Goal: Task Accomplishment & Management: Manage account settings

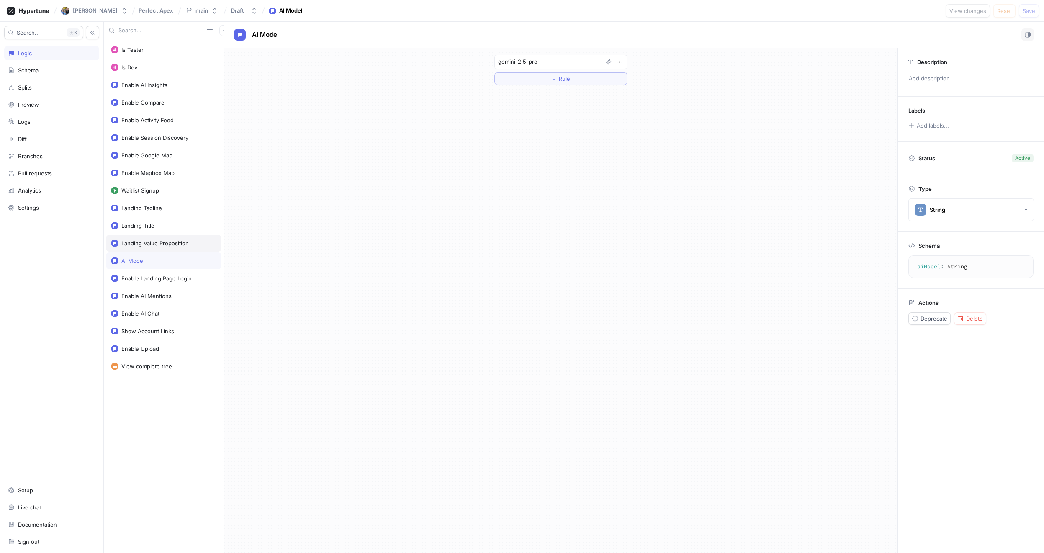
click at [159, 241] on div "Landing Value Proposition" at bounding box center [154, 243] width 67 height 7
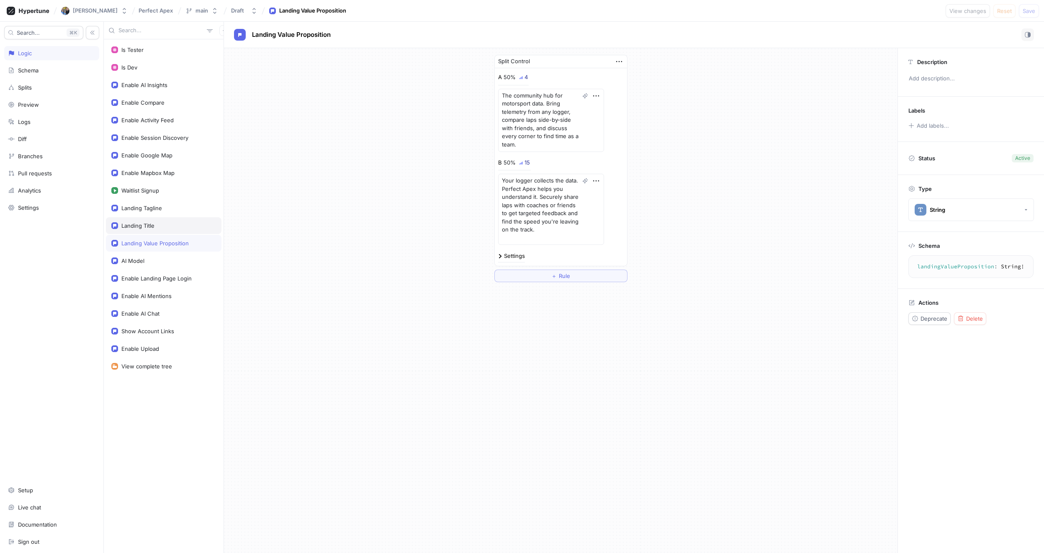
click at [157, 231] on div "Landing Title" at bounding box center [163, 225] width 115 height 17
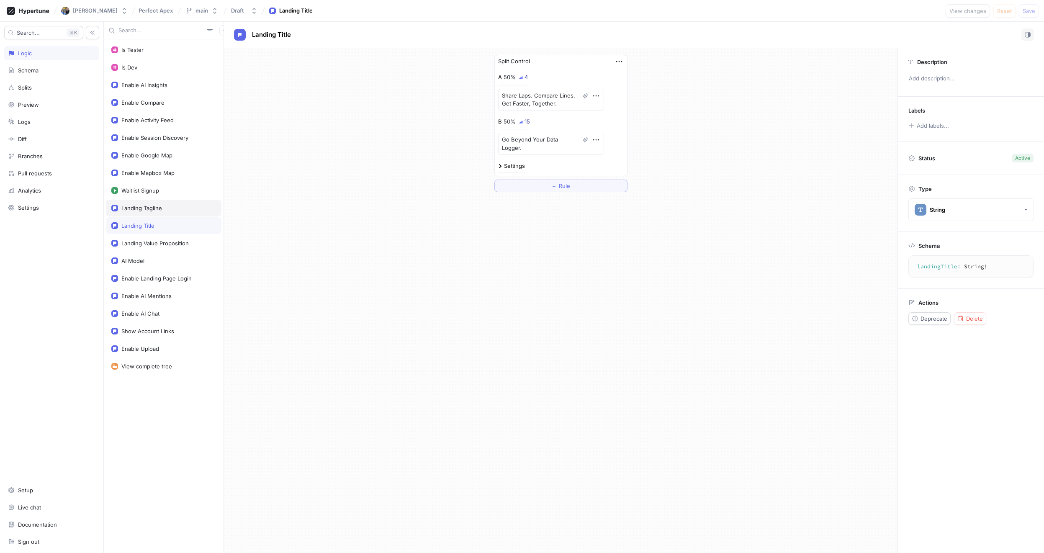
click at [154, 210] on div "Landing Tagline" at bounding box center [141, 208] width 41 height 7
click at [151, 194] on div "Waitlist Signup" at bounding box center [163, 190] width 115 height 17
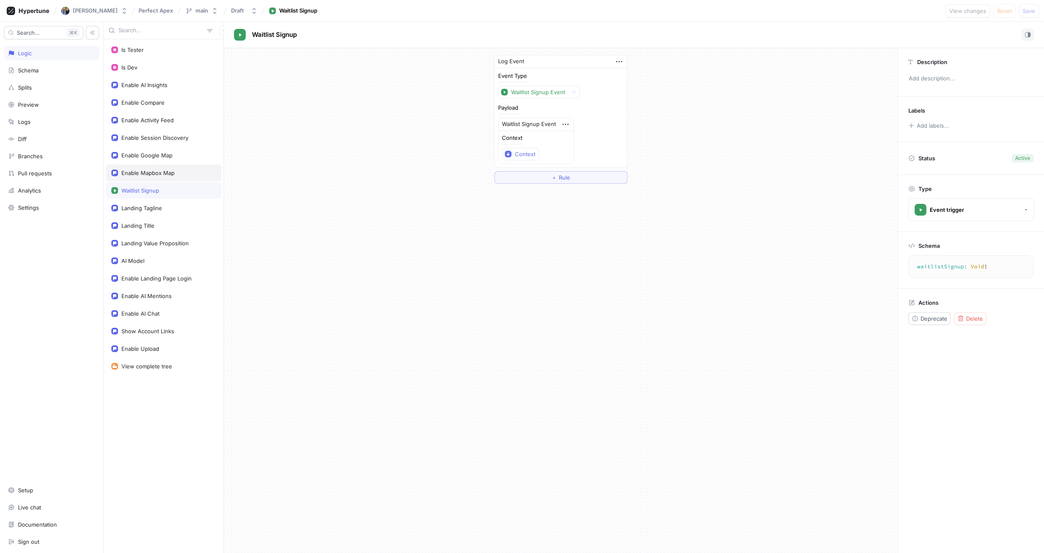
click at [153, 176] on div "Enable Mapbox Map" at bounding box center [163, 172] width 115 height 17
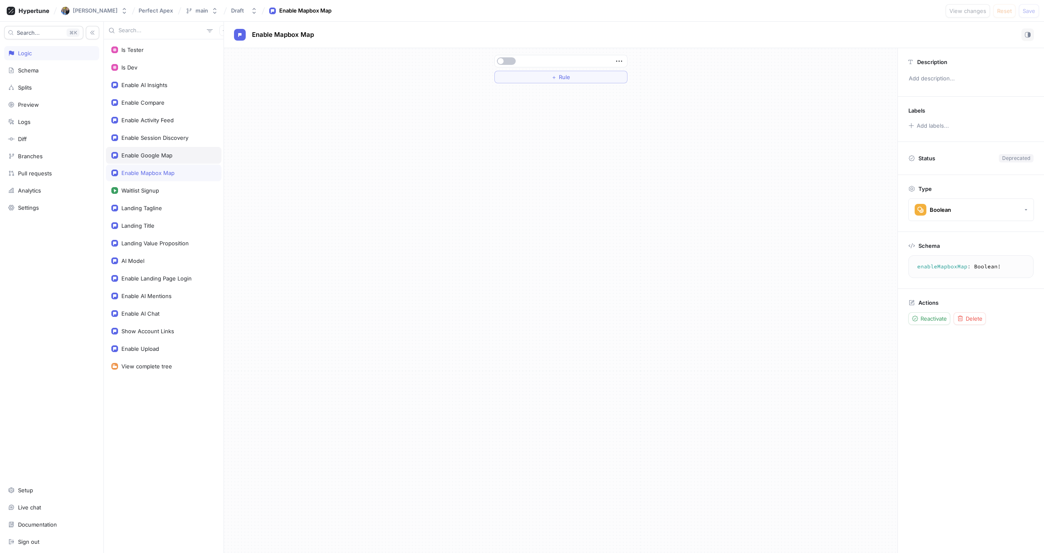
click at [174, 154] on div "Enable Google Map" at bounding box center [163, 155] width 105 height 7
click at [158, 136] on div "Enable Session Discovery" at bounding box center [154, 137] width 67 height 7
click at [158, 123] on div "Enable Activity Feed" at bounding box center [147, 120] width 52 height 7
click at [151, 106] on div "Enable Compare" at bounding box center [163, 102] width 115 height 17
click at [141, 259] on div "AI Model" at bounding box center [132, 260] width 23 height 7
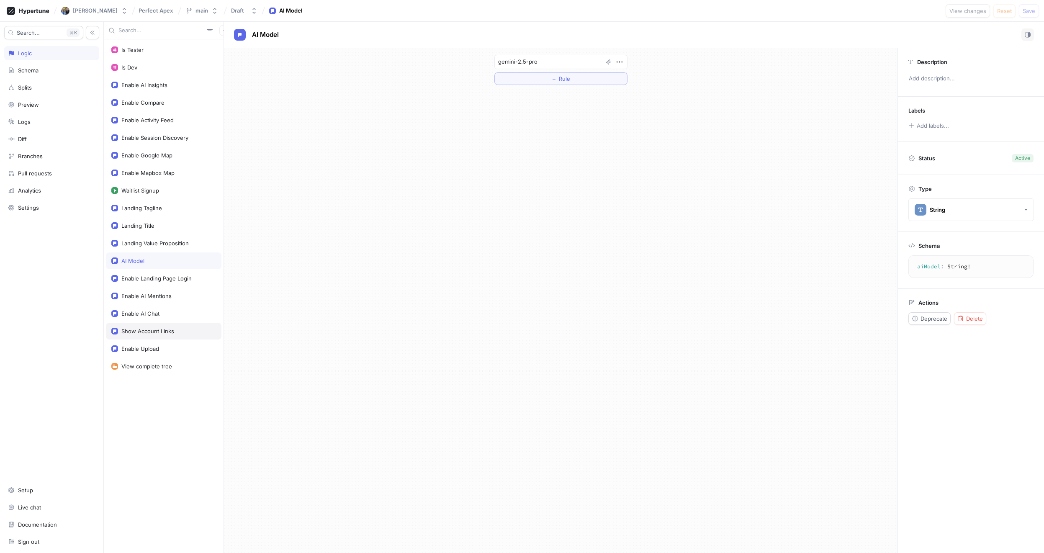
click at [160, 332] on div "Show Account Links" at bounding box center [147, 331] width 53 height 7
click at [175, 308] on div "Enable AI Chat" at bounding box center [163, 313] width 115 height 17
click at [169, 292] on div "Enable AI Mentions" at bounding box center [146, 295] width 50 height 7
click at [167, 274] on div "Enable Landing Page Login" at bounding box center [163, 278] width 115 height 17
click at [161, 263] on div "AI Model" at bounding box center [163, 260] width 105 height 7
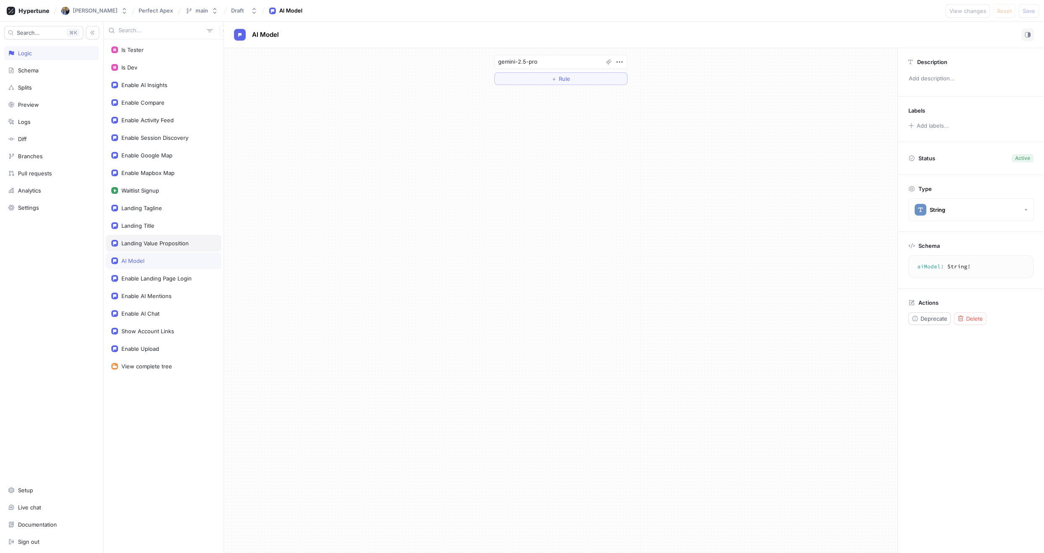
click at [167, 246] on div "Landing Value Proposition" at bounding box center [154, 243] width 67 height 7
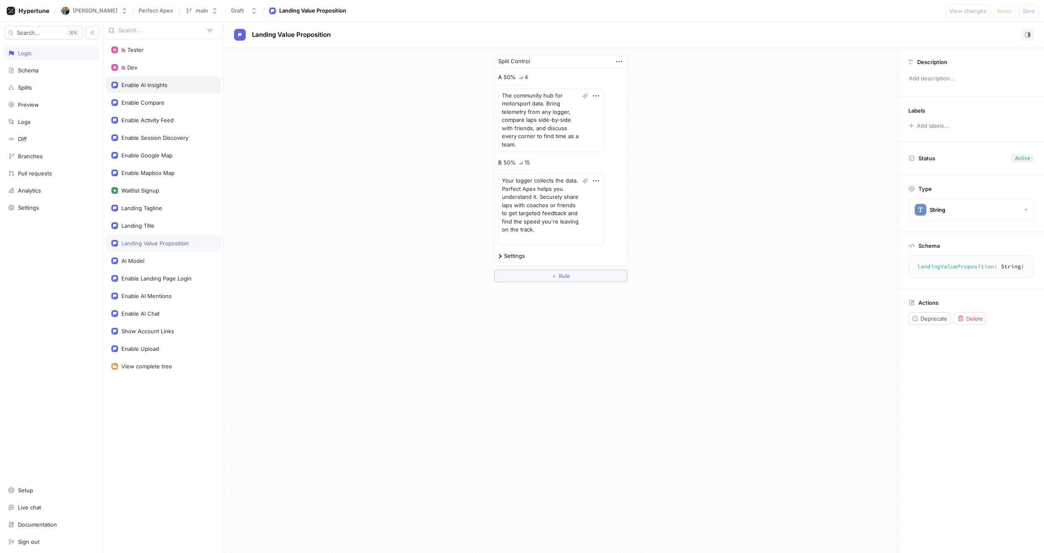
click at [154, 80] on div "Enable AI Insights" at bounding box center [163, 85] width 115 height 17
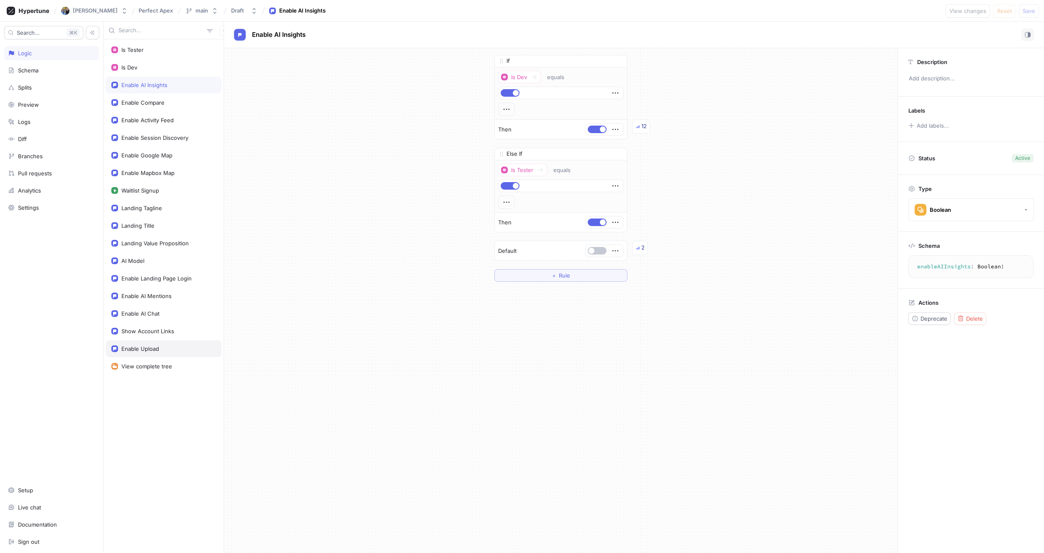
click at [154, 352] on div "Enable Upload" at bounding box center [163, 348] width 115 height 17
click at [152, 348] on div "Enable Upload" at bounding box center [140, 348] width 38 height 7
click at [159, 334] on div "Show Account Links" at bounding box center [147, 331] width 53 height 7
click at [596, 251] on button "button" at bounding box center [597, 251] width 19 height 8
click at [144, 316] on div "Enable AI Chat" at bounding box center [140, 313] width 38 height 7
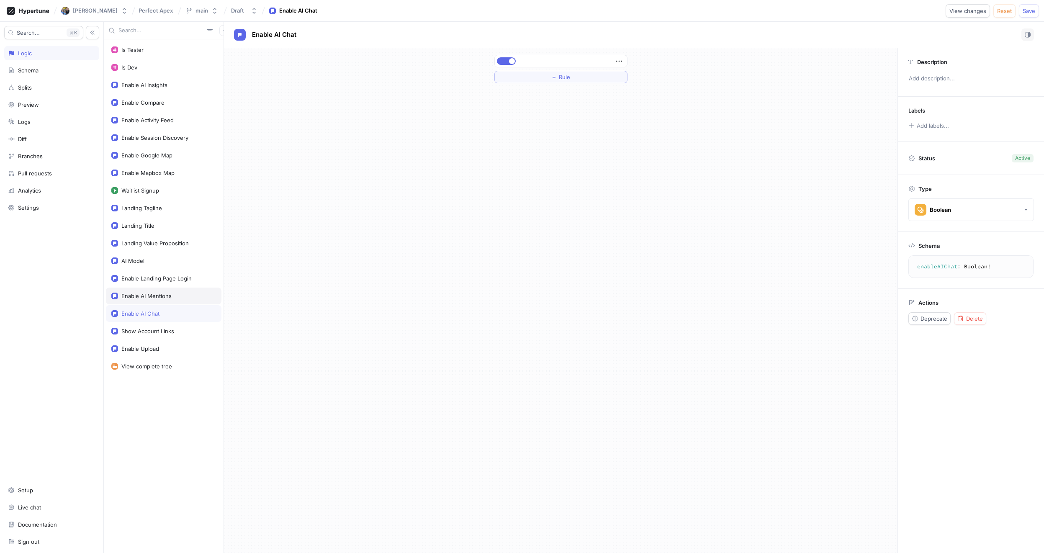
click at [153, 298] on div "Enable AI Mentions" at bounding box center [146, 295] width 50 height 7
click at [155, 282] on div "Enable Landing Page Login" at bounding box center [163, 278] width 115 height 17
click at [144, 263] on div "AI Model" at bounding box center [132, 260] width 23 height 7
click at [149, 246] on div "Landing Value Proposition" at bounding box center [163, 243] width 115 height 17
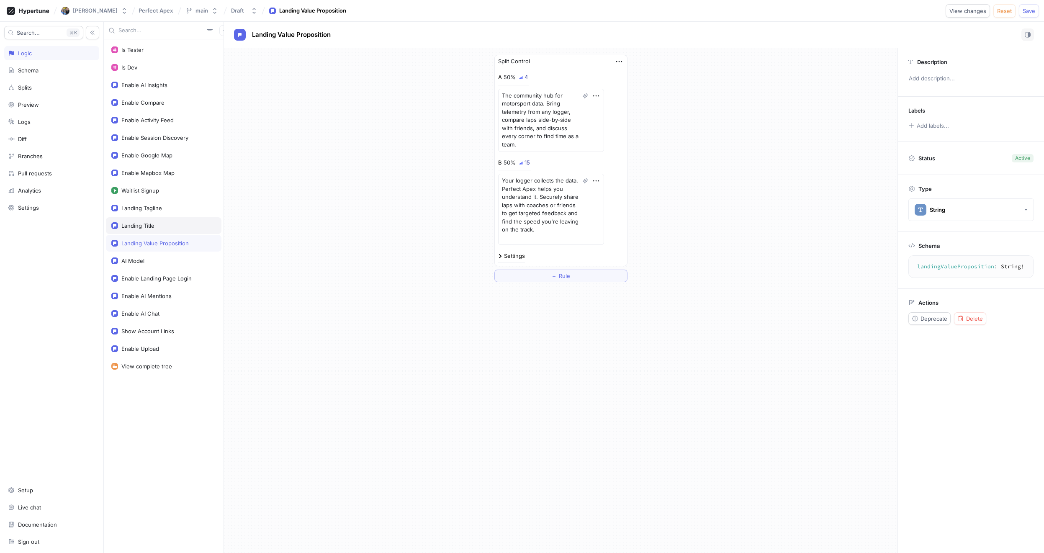
click at [149, 228] on div "Landing Title" at bounding box center [137, 225] width 33 height 7
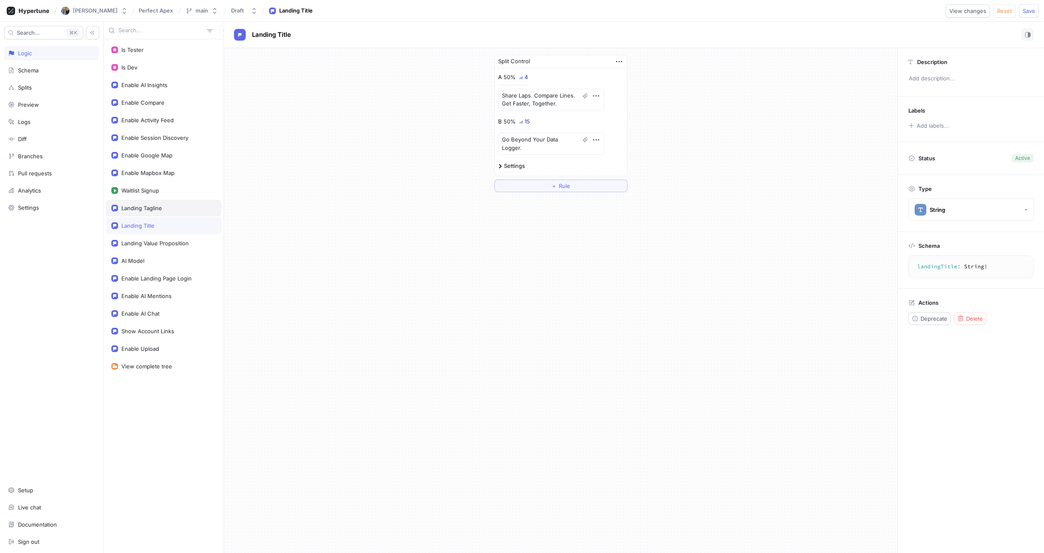
click at [150, 213] on div "Landing Tagline" at bounding box center [163, 208] width 115 height 17
type textarea "x"
click at [153, 194] on div "Waitlist Signup" at bounding box center [163, 190] width 115 height 17
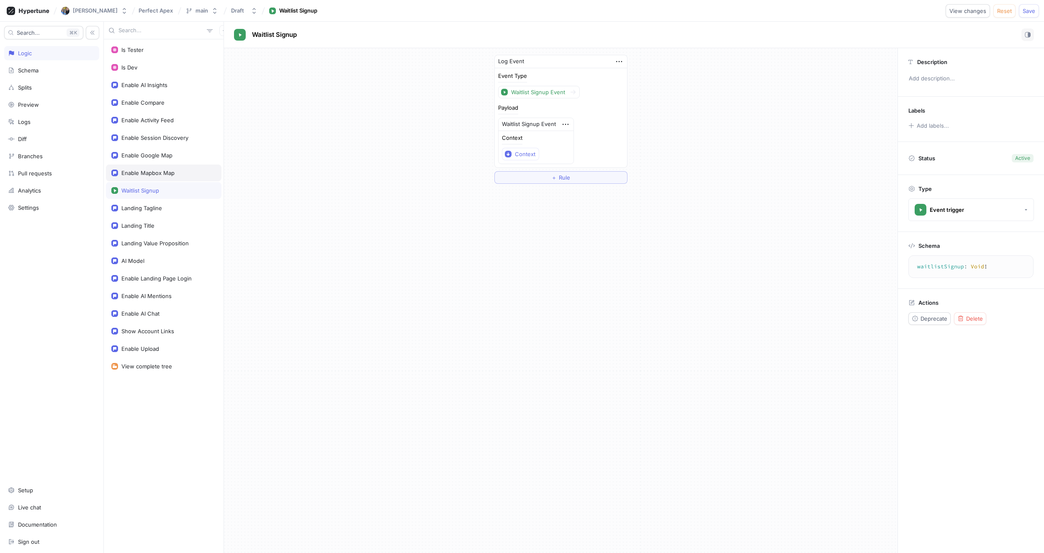
click at [156, 178] on div "Enable Mapbox Map" at bounding box center [163, 172] width 115 height 17
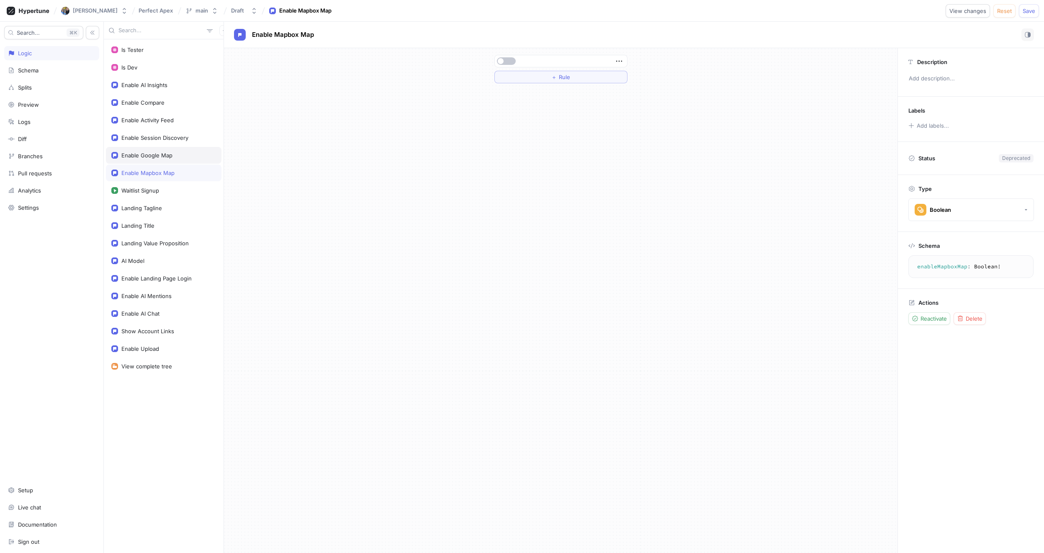
click at [156, 157] on div "Enable Google Map" at bounding box center [146, 155] width 51 height 7
click at [155, 144] on div "Enable Session Discovery" at bounding box center [163, 137] width 115 height 17
click at [150, 122] on div "Enable Activity Feed" at bounding box center [147, 120] width 52 height 7
click at [154, 105] on div "Enable Compare" at bounding box center [142, 102] width 43 height 7
click at [598, 159] on button "button" at bounding box center [597, 158] width 19 height 8
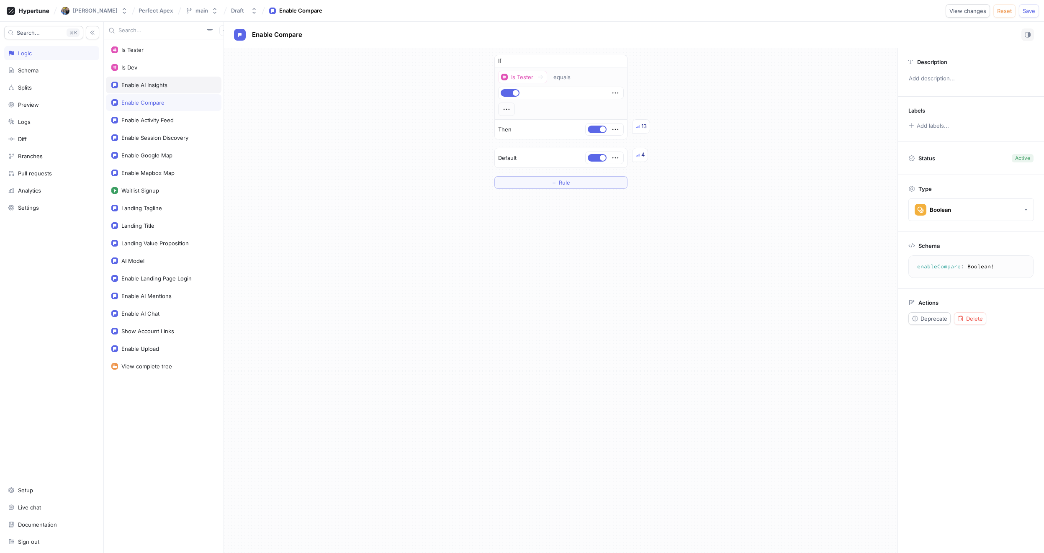
click at [152, 84] on div "Enable AI Insights" at bounding box center [144, 85] width 46 height 7
click at [600, 248] on button "button" at bounding box center [597, 251] width 19 height 8
click at [1030, 13] on span "Save" at bounding box center [1028, 10] width 13 height 5
click at [147, 103] on div "Enable Compare" at bounding box center [142, 102] width 43 height 7
click at [167, 118] on div "Enable Activity Feed" at bounding box center [147, 120] width 52 height 7
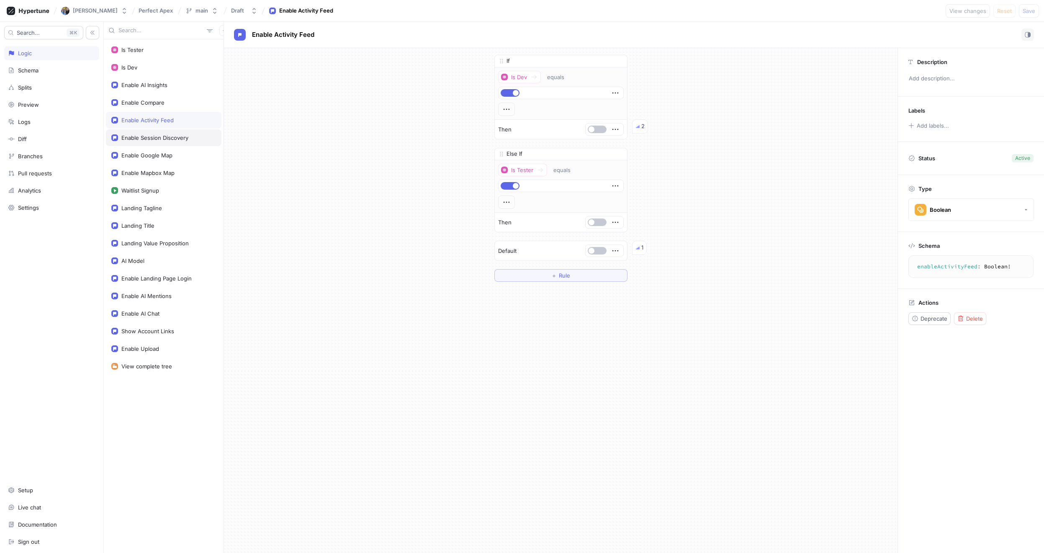
click at [158, 143] on div "Enable Session Discovery" at bounding box center [163, 137] width 115 height 17
click at [384, 164] on div "If Is Tester equals Then 2 Default 1 ＋ Rule" at bounding box center [560, 121] width 673 height 147
